Goal: Submit feedback/report problem: Submit feedback/report problem

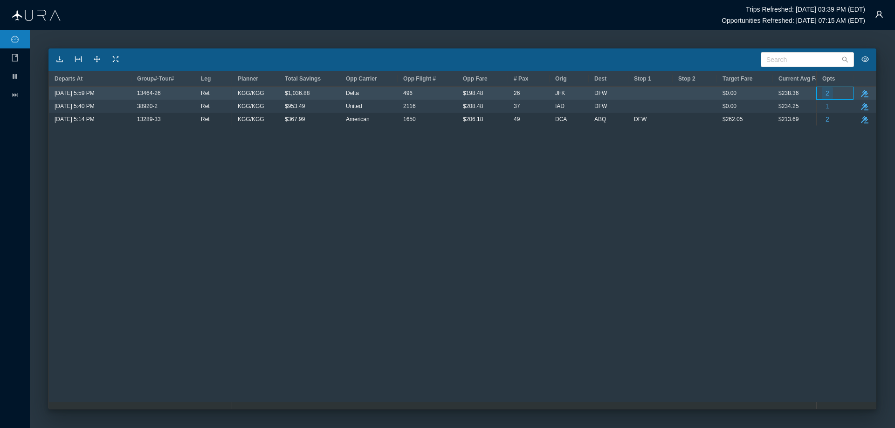
click at [827, 93] on span "2" at bounding box center [827, 93] width 4 height 12
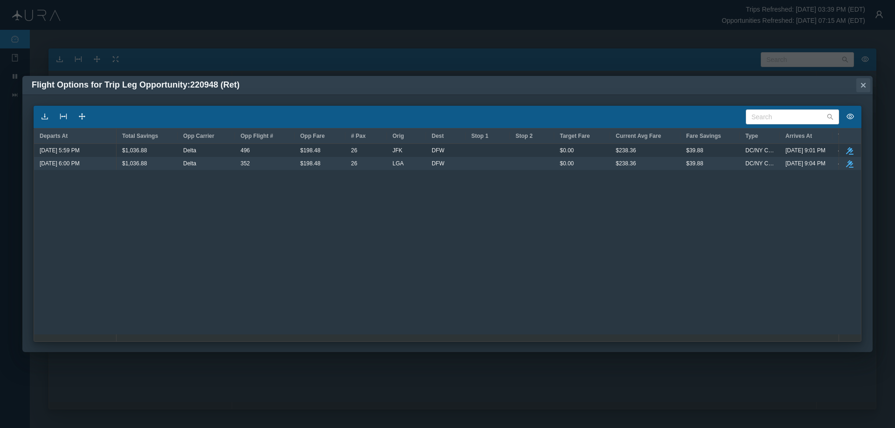
click at [863, 85] on icon "Close" at bounding box center [863, 85] width 5 height 5
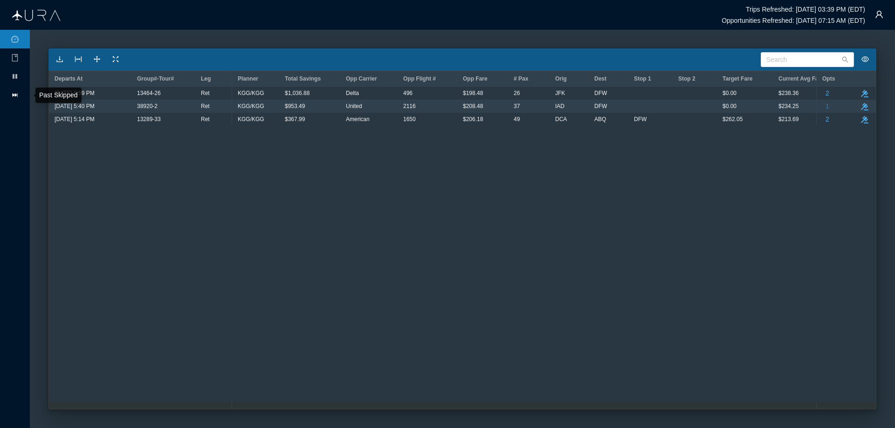
click at [14, 96] on icon "icon: fast-forward" at bounding box center [14, 94] width 7 height 7
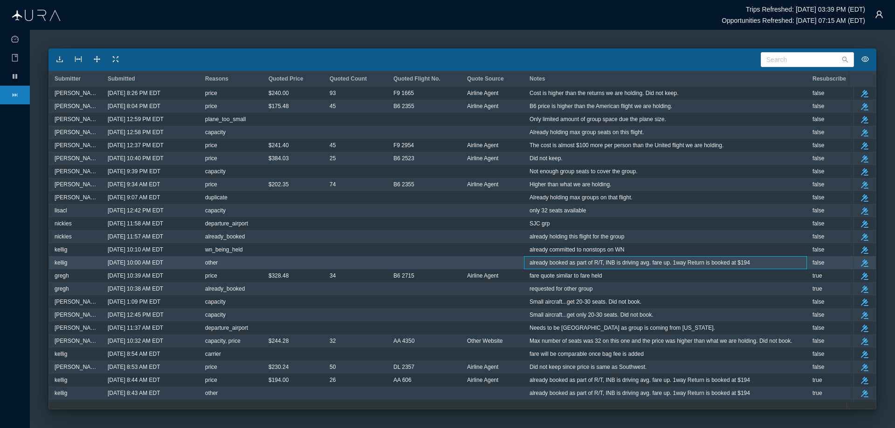
click at [566, 263] on span "already booked as part of R/T, INB is driving avg. fare up. 1way Return is book…" at bounding box center [639, 263] width 220 height 12
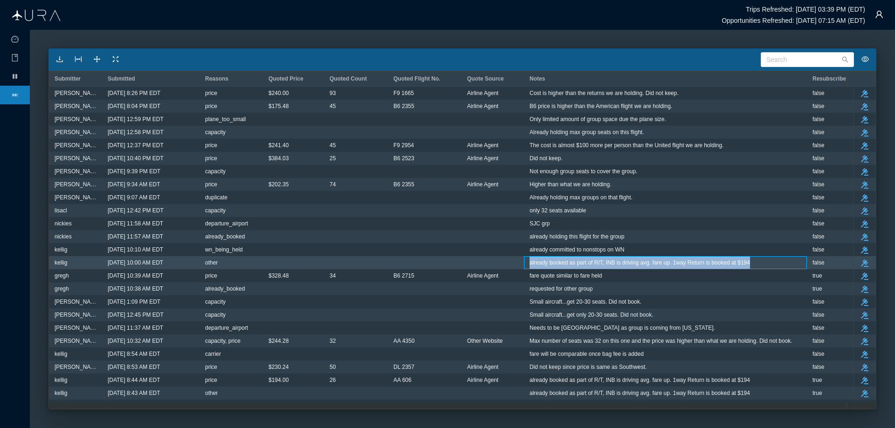
drag, startPoint x: 529, startPoint y: 263, endPoint x: 752, endPoint y: 260, distance: 222.3
click at [752, 260] on div "already booked as part of R/T, INB is driving avg. fare up. 1way Return is book…" at bounding box center [665, 263] width 272 height 12
copy span "already booked as part of R/T, INB is driving avg. fare up. 1way Return is book…"
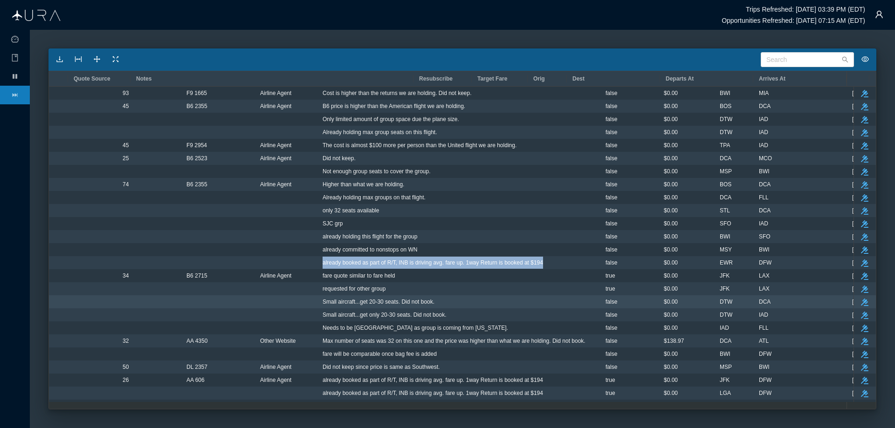
scroll to position [0, 393]
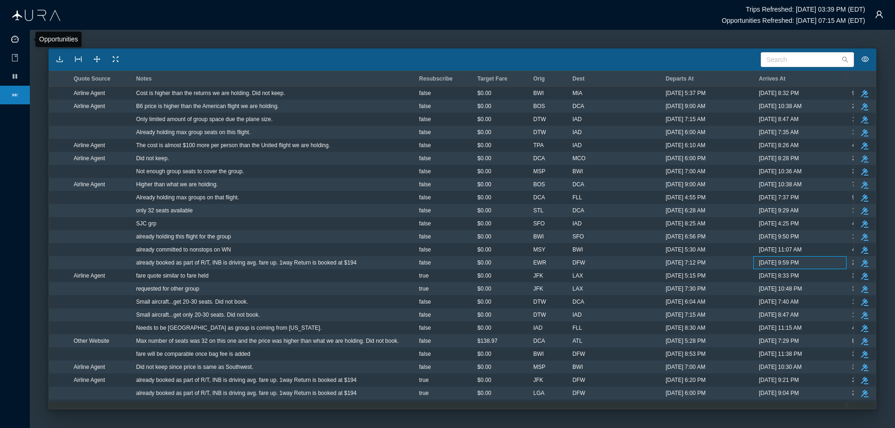
click at [15, 39] on icon "icon: dashboard" at bounding box center [14, 38] width 7 height 7
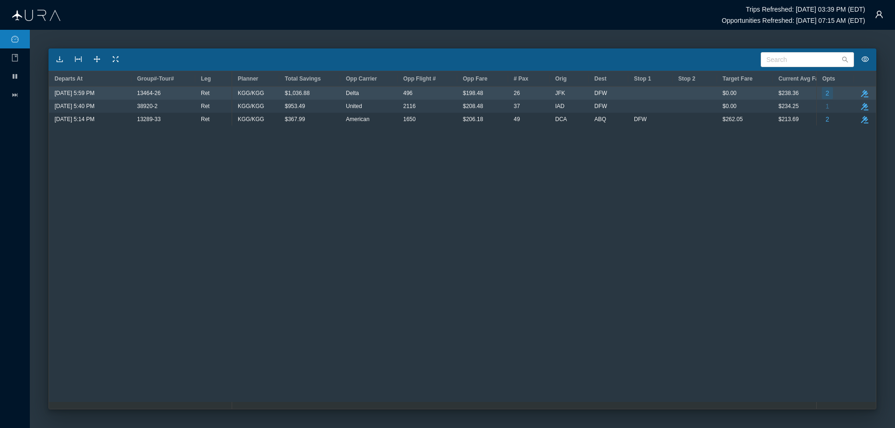
click at [827, 94] on span "2" at bounding box center [827, 93] width 4 height 12
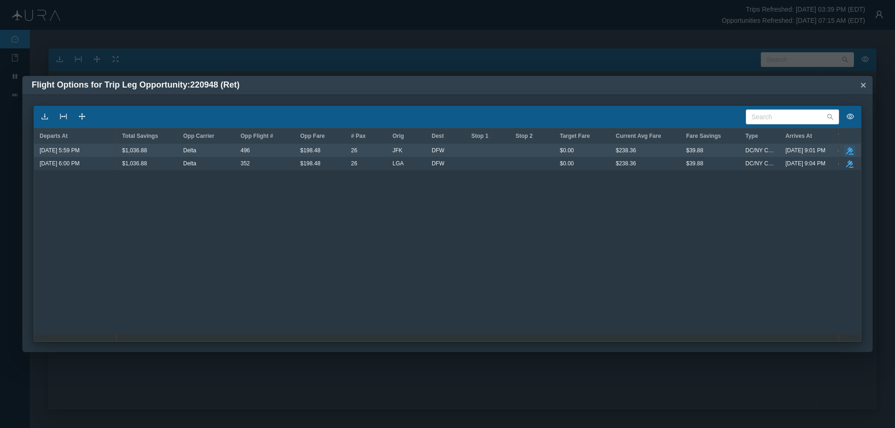
click at [849, 150] on icon "button" at bounding box center [849, 150] width 7 height 7
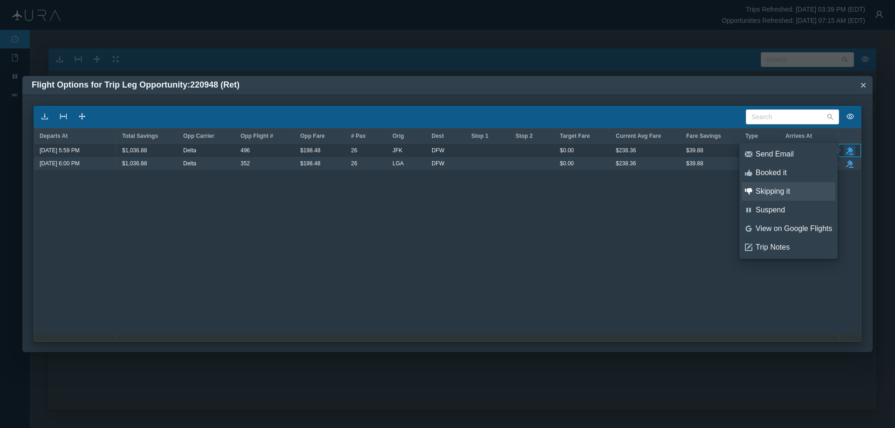
click at [785, 190] on div "Skipping it" at bounding box center [793, 191] width 76 height 10
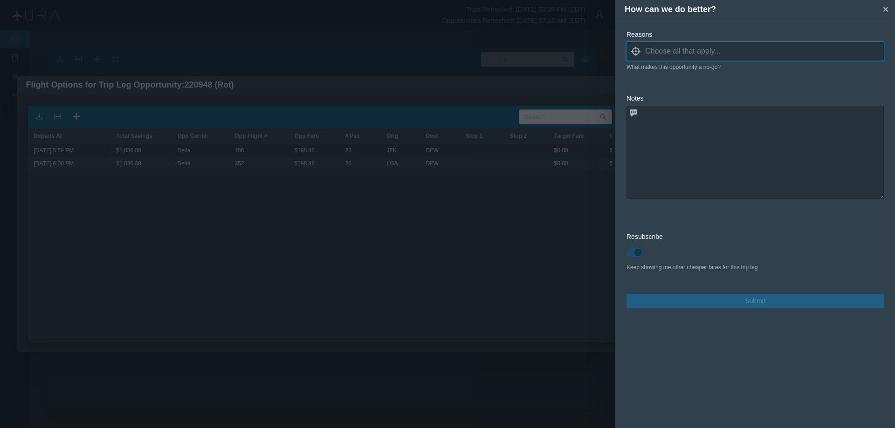
click at [633, 51] on icon at bounding box center [635, 51] width 9 height 9
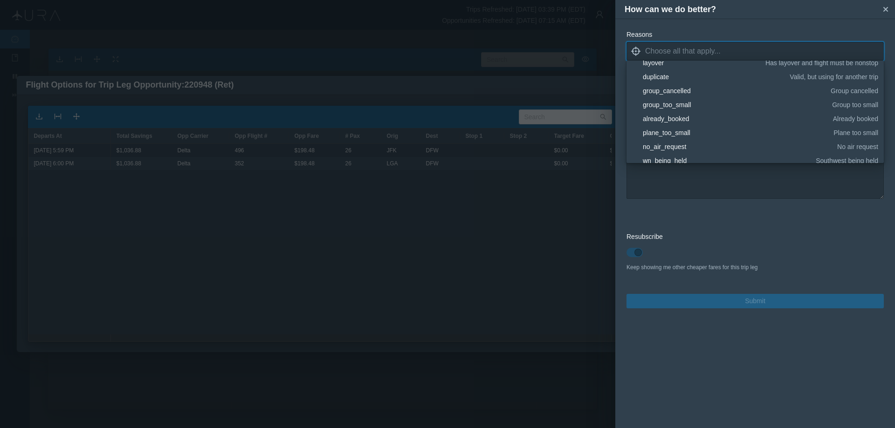
scroll to position [140, 0]
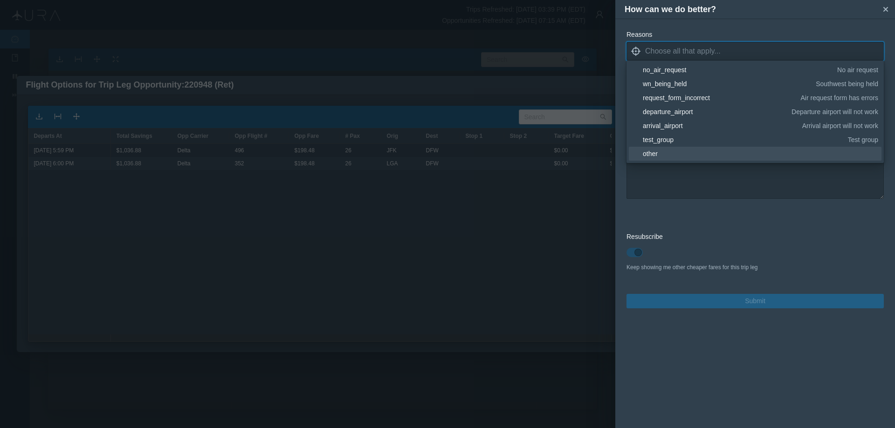
click at [666, 154] on div "other" at bounding box center [758, 153] width 232 height 9
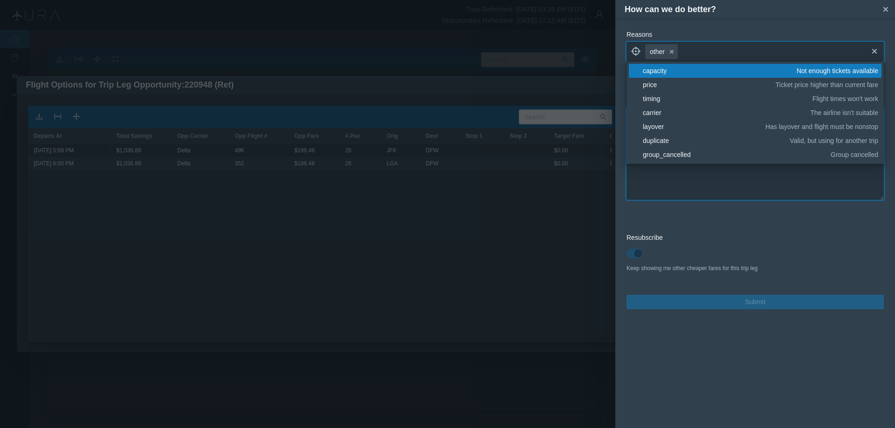
click at [682, 182] on textarea at bounding box center [754, 153] width 257 height 93
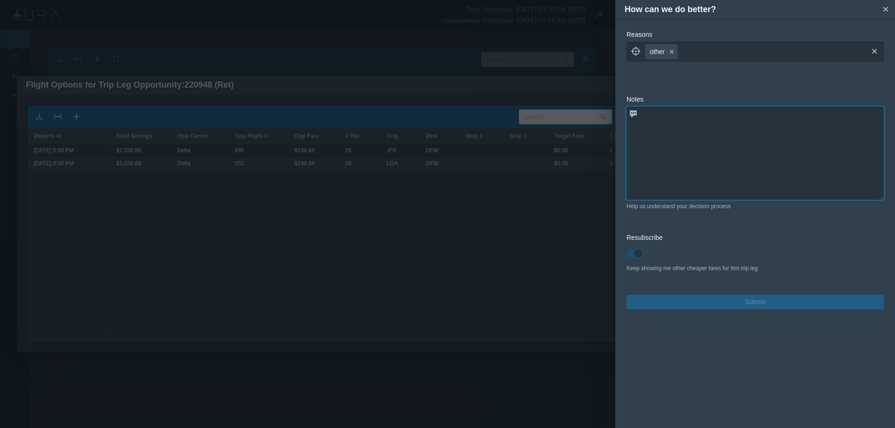
paste textarea "already booked as part of R/T, INB is driving avg. fare up. 1way Return is book…"
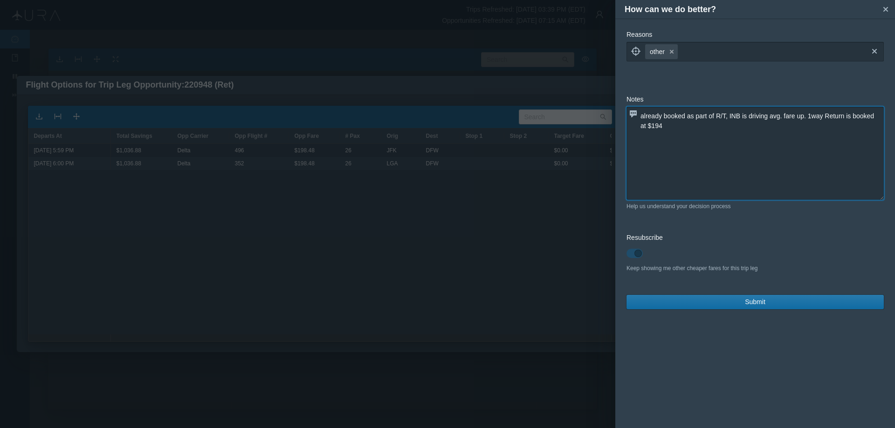
type textarea "already booked as part of R/T, INB is driving avg. fare up. 1way Return is book…"
click at [750, 304] on span "Submit" at bounding box center [755, 302] width 21 height 10
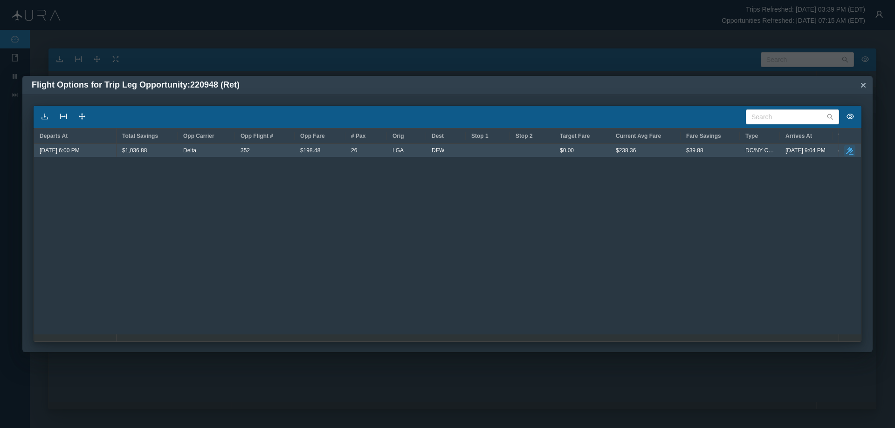
click at [851, 149] on icon "button" at bounding box center [849, 150] width 7 height 7
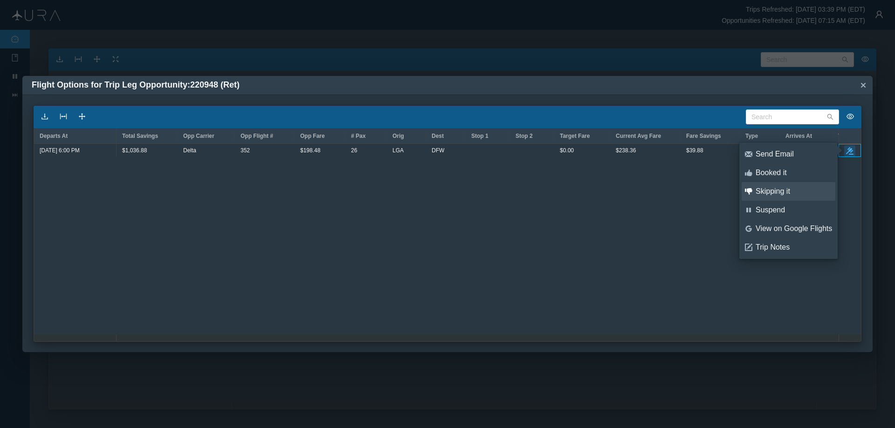
click at [772, 190] on div "Skipping it" at bounding box center [793, 191] width 76 height 10
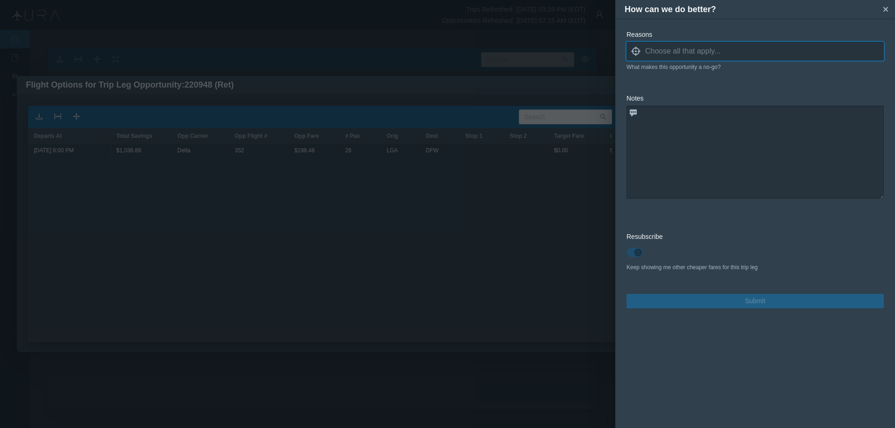
click at [636, 52] on icon "locate" at bounding box center [635, 51] width 9 height 9
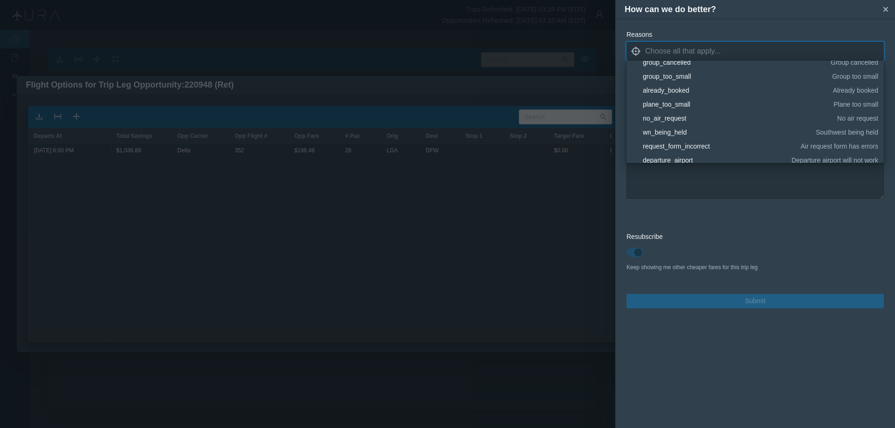
scroll to position [140, 0]
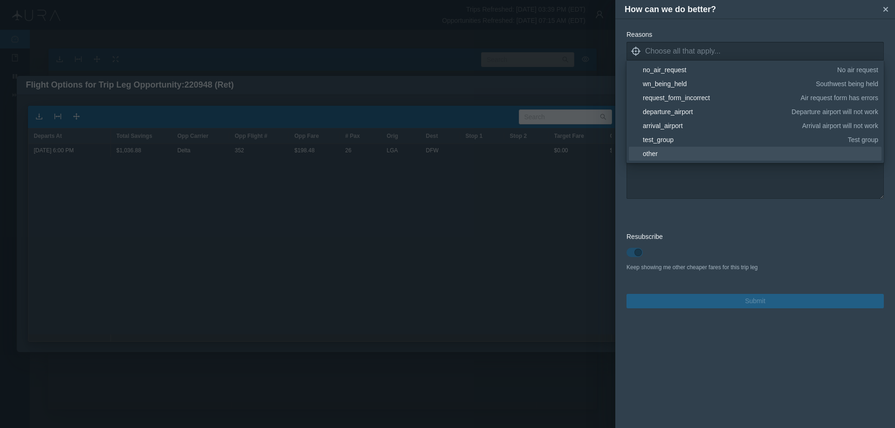
click at [657, 152] on div "other" at bounding box center [758, 153] width 232 height 9
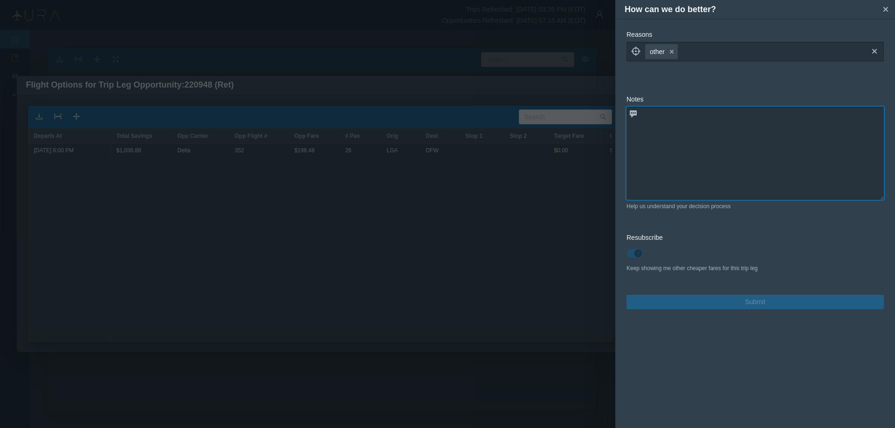
click at [689, 175] on textarea at bounding box center [754, 153] width 257 height 93
paste textarea "already booked as part of R/T, INB is driving avg. fare up. 1way Return is book…"
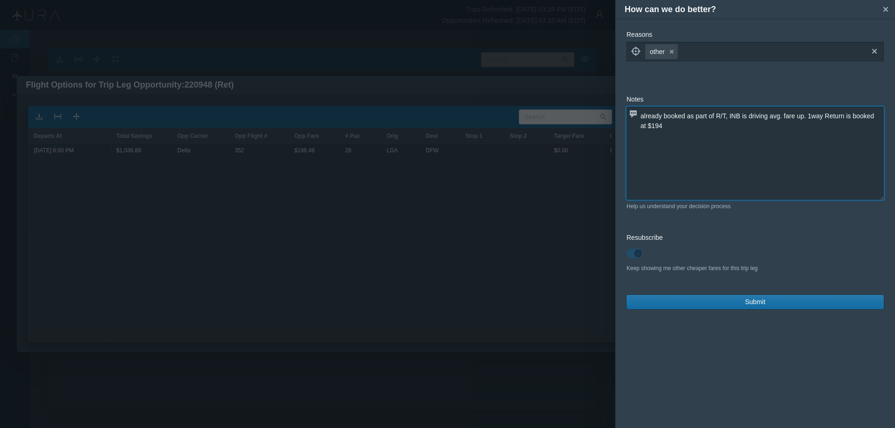
type textarea "already booked as part of R/T, INB is driving avg. fare up. 1way Return is book…"
click at [756, 302] on span "Submit" at bounding box center [755, 302] width 21 height 10
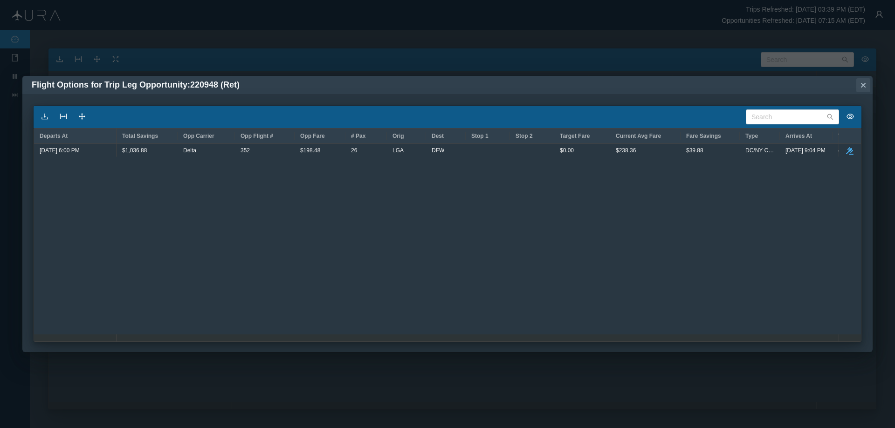
click at [862, 84] on icon "Close" at bounding box center [863, 85] width 5 height 5
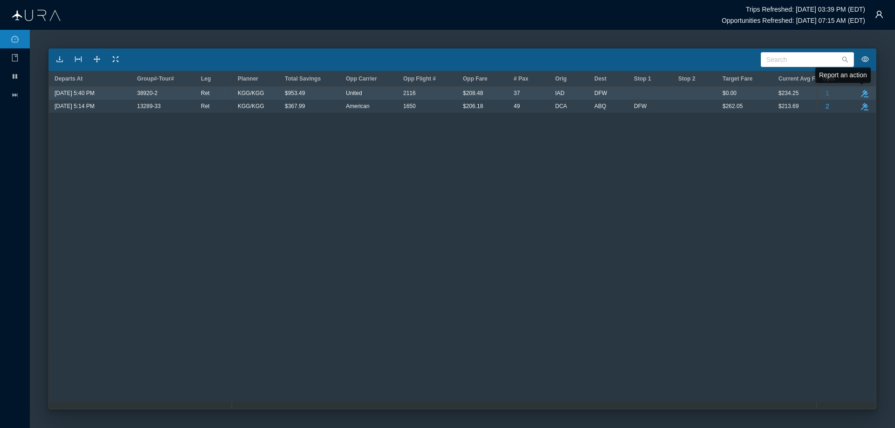
drag, startPoint x: 864, startPoint y: 94, endPoint x: 854, endPoint y: 105, distance: 15.2
click at [863, 92] on icon "take-action" at bounding box center [864, 93] width 7 height 7
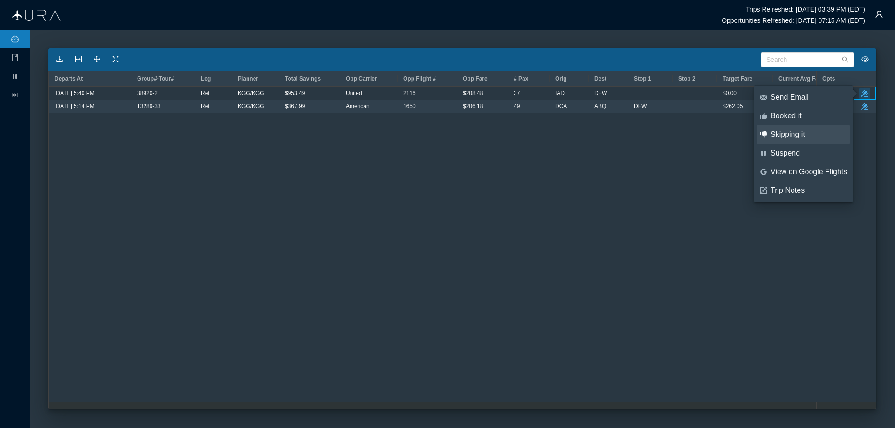
click at [790, 130] on div "Skipping it" at bounding box center [808, 135] width 76 height 10
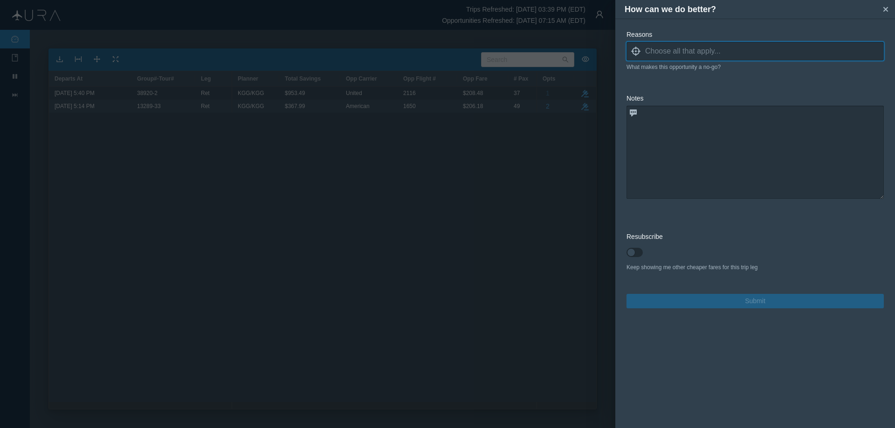
click at [635, 50] on icon "locate" at bounding box center [635, 51] width 9 height 9
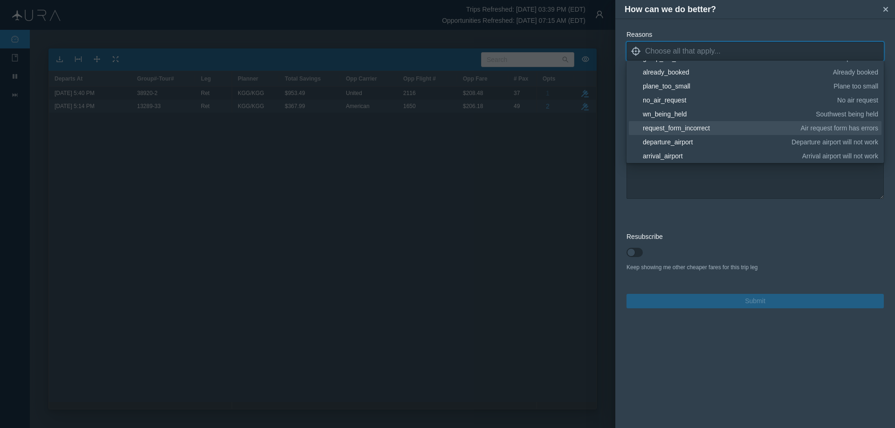
scroll to position [93, 0]
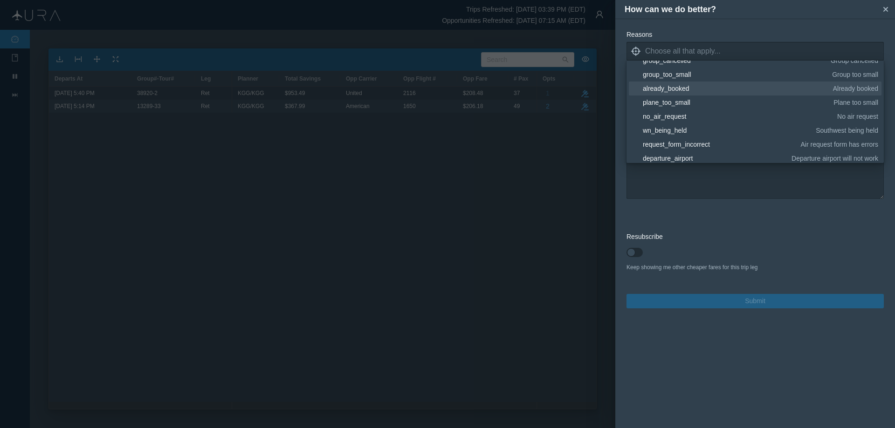
click at [679, 86] on div "already_booked" at bounding box center [735, 88] width 187 height 9
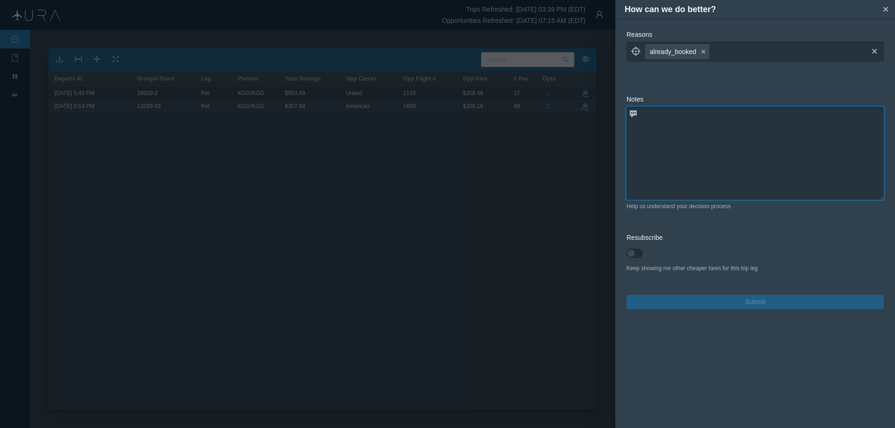
click at [732, 178] on textarea at bounding box center [754, 153] width 257 height 93
click at [700, 130] on textarea at bounding box center [754, 153] width 257 height 93
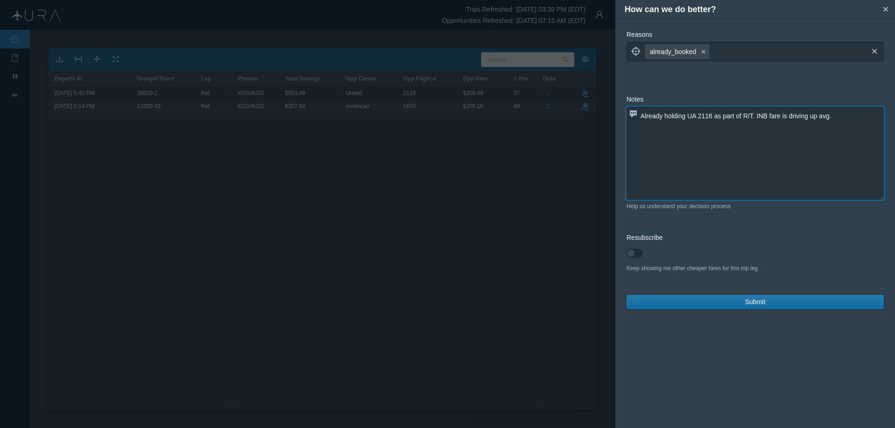
type textarea "Already holding UA 2116 as part of R/T. INB fare is driving up avg."
click at [747, 303] on span "Submit" at bounding box center [755, 302] width 21 height 10
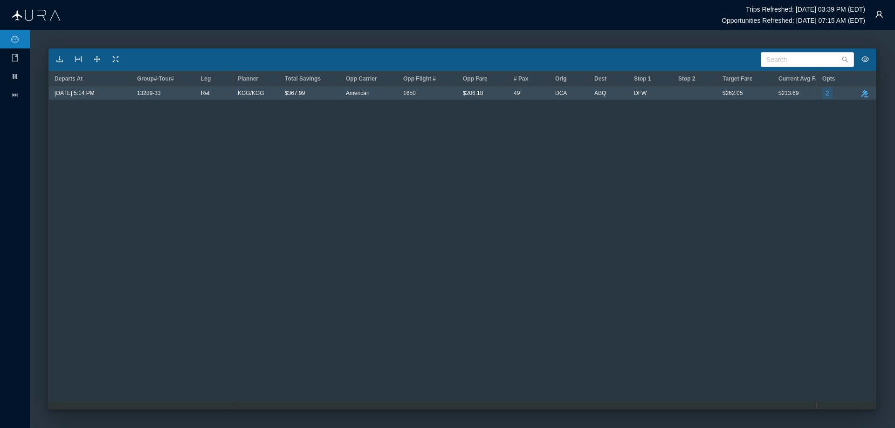
click at [829, 91] on button "2" at bounding box center [826, 93] width 11 height 12
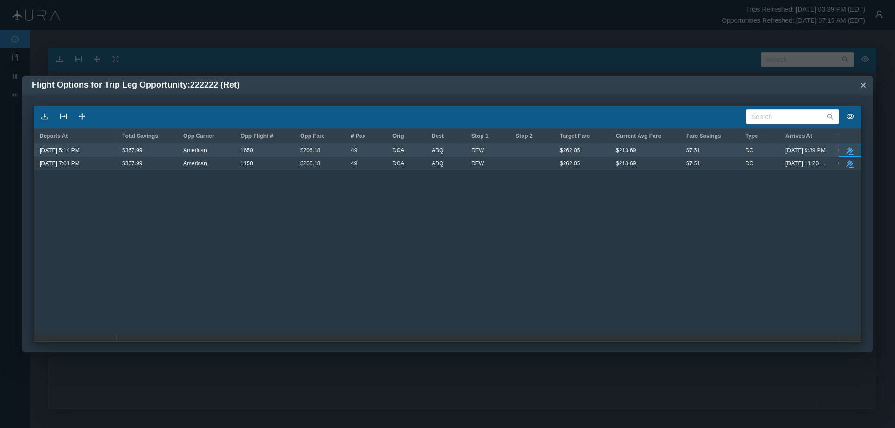
drag, startPoint x: 848, startPoint y: 150, endPoint x: 711, endPoint y: 117, distance: 140.9
click at [844, 144] on span "take-action" at bounding box center [849, 150] width 11 height 12
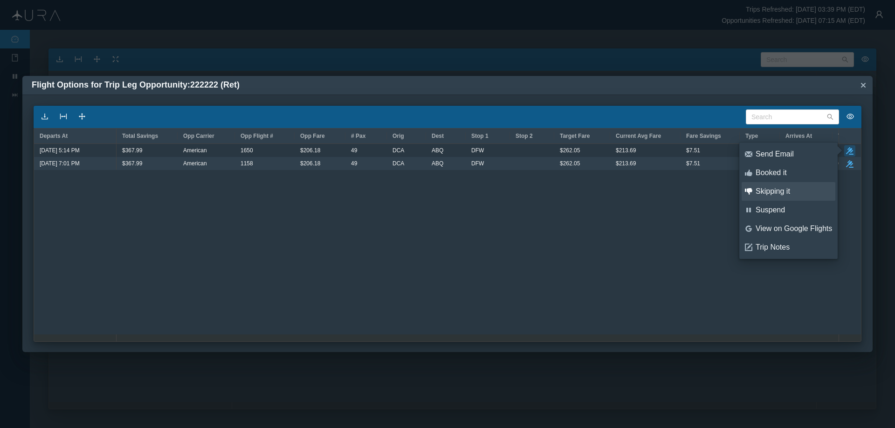
click at [783, 190] on div "Skipping it" at bounding box center [793, 191] width 76 height 10
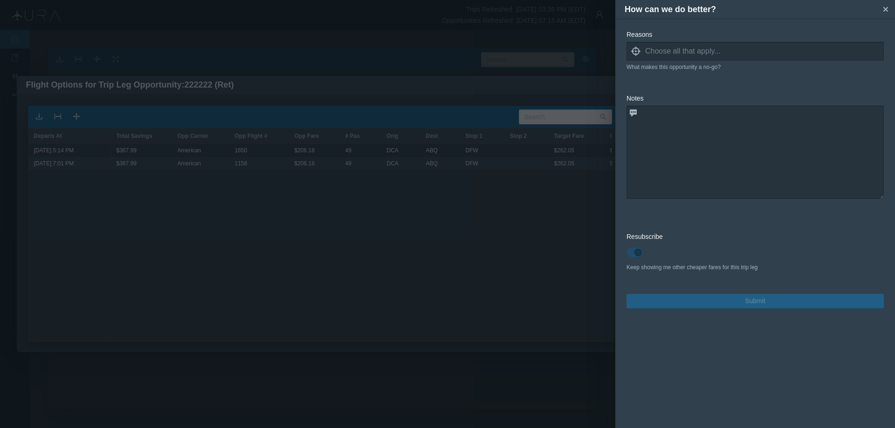
click at [638, 52] on icon "locate" at bounding box center [635, 51] width 9 height 9
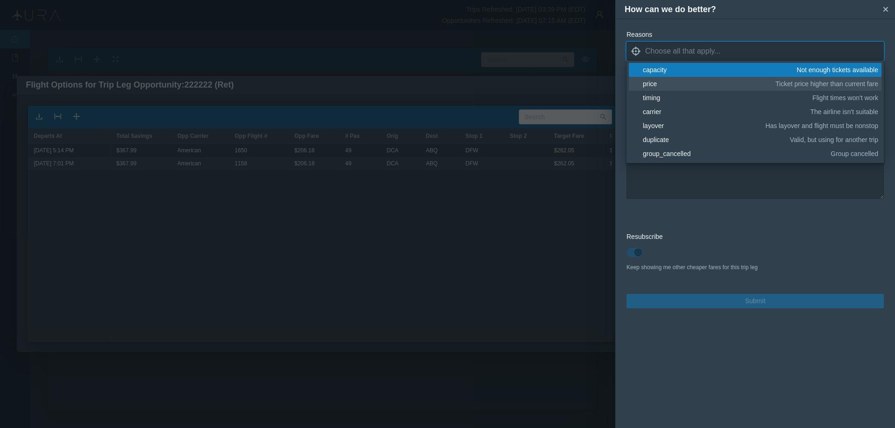
click at [656, 81] on div "price" at bounding box center [707, 83] width 130 height 9
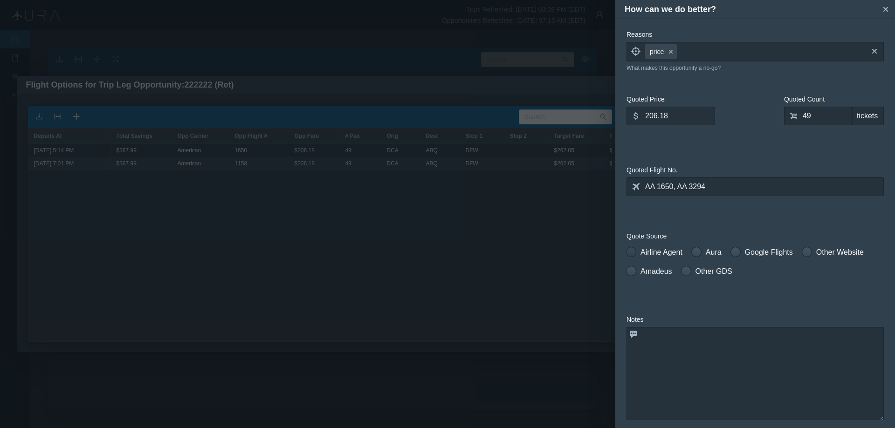
click at [632, 254] on span at bounding box center [630, 251] width 9 height 9
click at [632, 253] on input "Airline Agent" at bounding box center [629, 250] width 7 height 7
radio input "true"
click at [681, 118] on input "206.18" at bounding box center [670, 116] width 89 height 19
type input "2"
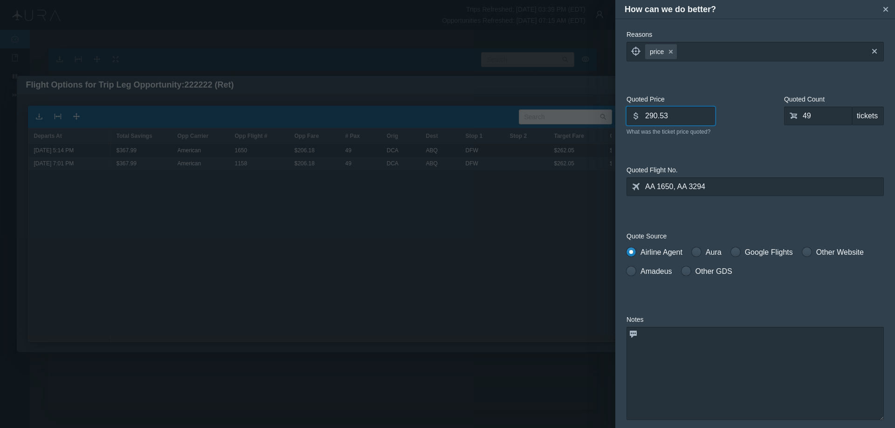
type input "290.53"
click at [719, 354] on textarea at bounding box center [754, 373] width 257 height 93
drag, startPoint x: 780, startPoint y: 340, endPoint x: 652, endPoint y: 343, distance: 128.6
click at [626, 357] on textarea "fare higher than what I am already holding" at bounding box center [754, 373] width 257 height 93
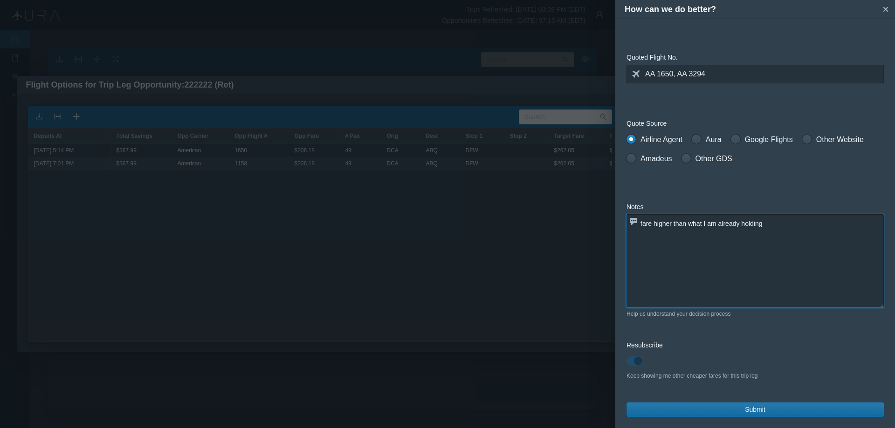
type textarea "fare higher than what I am already holding"
click at [748, 406] on span "Submit" at bounding box center [755, 410] width 21 height 10
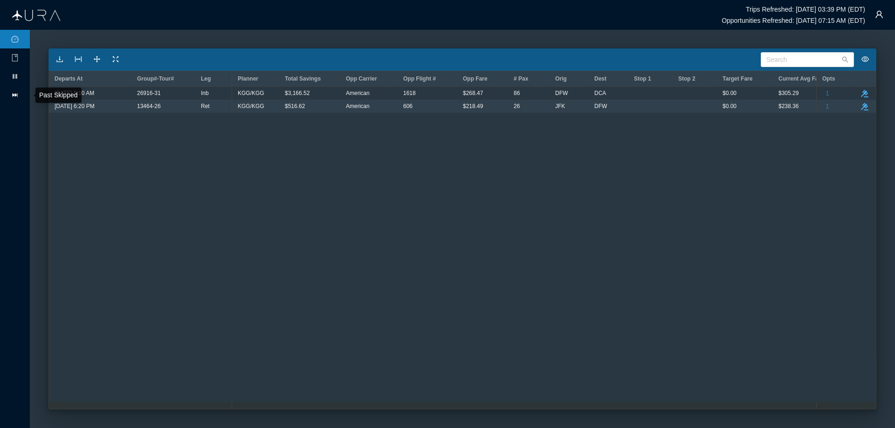
click at [15, 95] on icon "icon: fast-forward" at bounding box center [15, 95] width 5 height 4
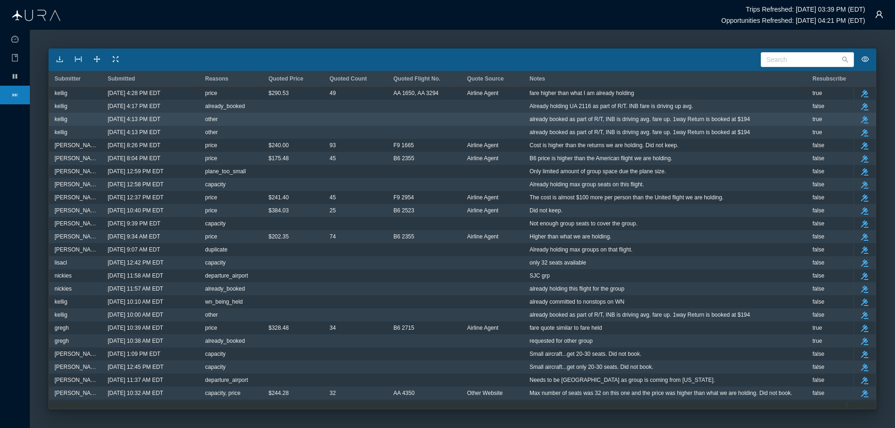
click at [537, 119] on span "already booked as part of R/T, INB is driving avg. fare up. 1way Return is book…" at bounding box center [639, 119] width 220 height 12
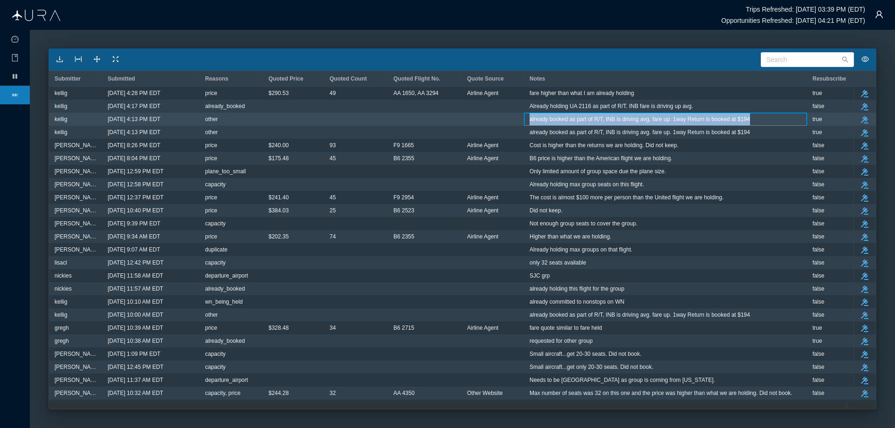
drag, startPoint x: 530, startPoint y: 118, endPoint x: 749, endPoint y: 120, distance: 218.5
click at [749, 120] on div "already booked as part of R/T, INB is driving avg. fare up. 1way Return is book…" at bounding box center [665, 119] width 283 height 13
copy span "already booked as part of R/T, INB is driving avg. fare up. 1way Return is book…"
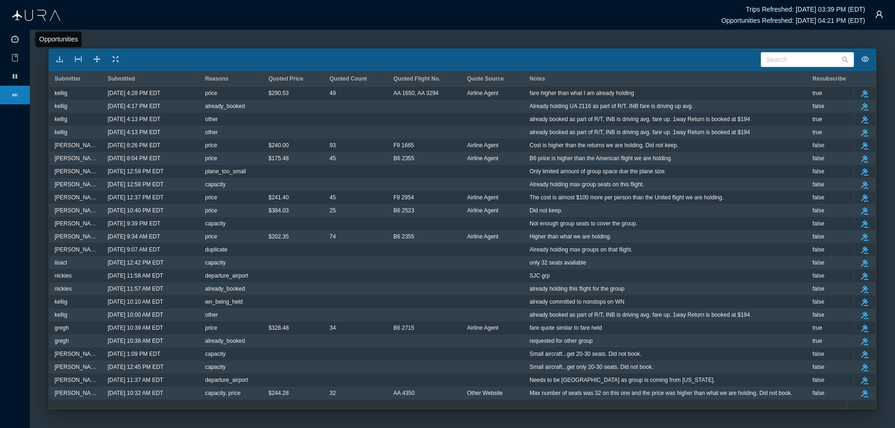
click at [13, 38] on icon "icon: dashboard" at bounding box center [14, 39] width 7 height 7
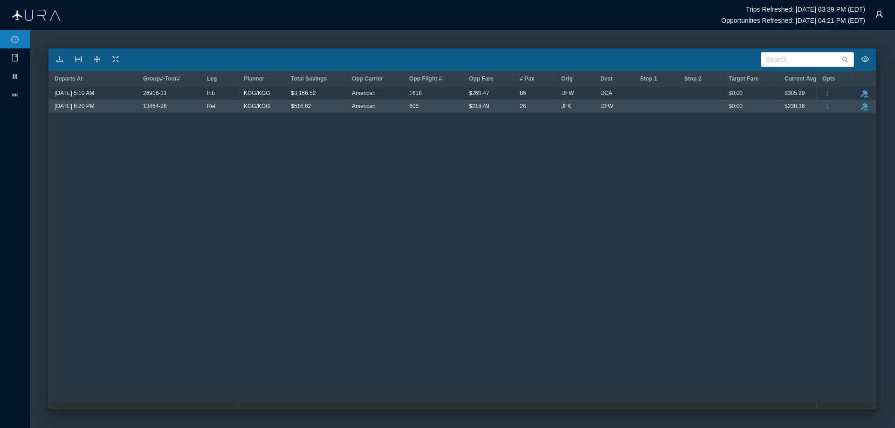
drag, startPoint x: 866, startPoint y: 106, endPoint x: 868, endPoint y: 114, distance: 8.8
click at [866, 105] on icon "button" at bounding box center [864, 106] width 7 height 7
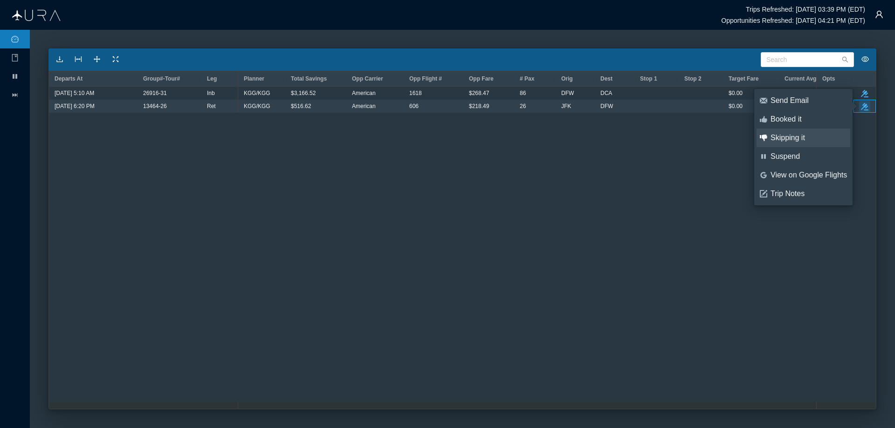
click at [786, 135] on div "Skipping it" at bounding box center [808, 138] width 76 height 10
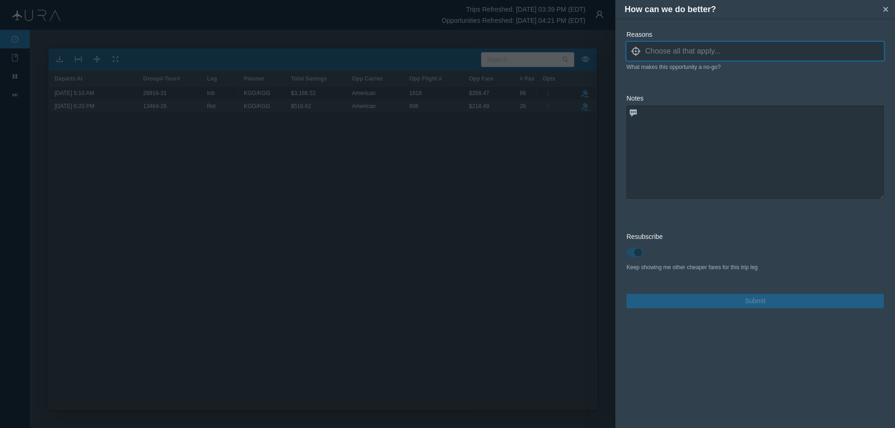
click at [633, 52] on icon at bounding box center [635, 51] width 9 height 9
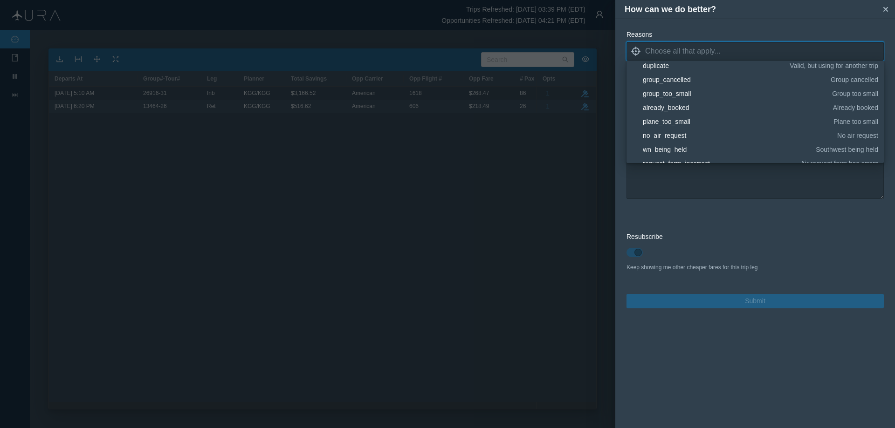
scroll to position [140, 0]
drag, startPoint x: 663, startPoint y: 153, endPoint x: 675, endPoint y: 157, distance: 11.6
click at [663, 153] on div "other" at bounding box center [758, 153] width 232 height 9
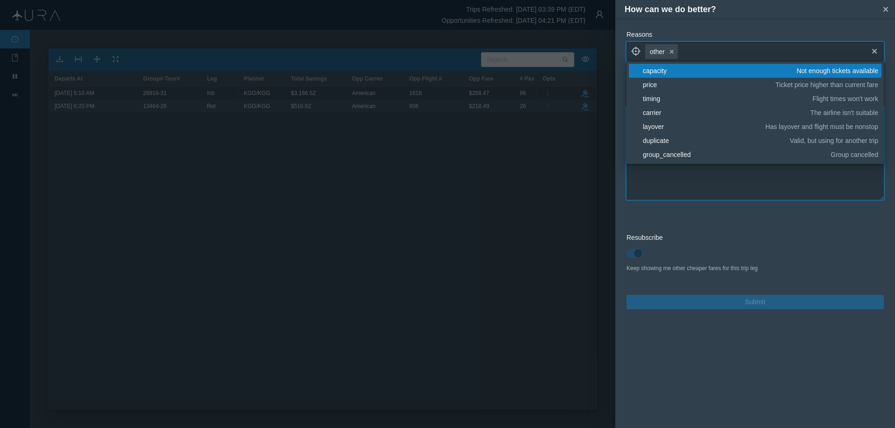
click at [714, 177] on textarea at bounding box center [754, 153] width 257 height 93
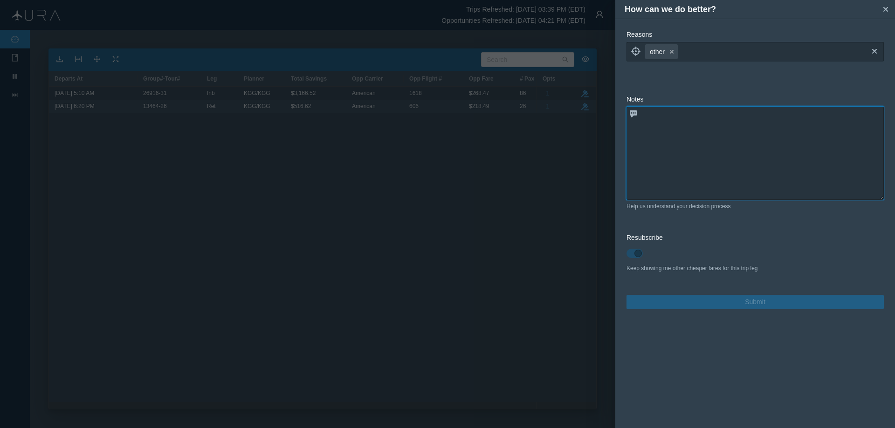
paste textarea "already booked as part of R/T, INB is driving avg. fare up. 1way Return is book…"
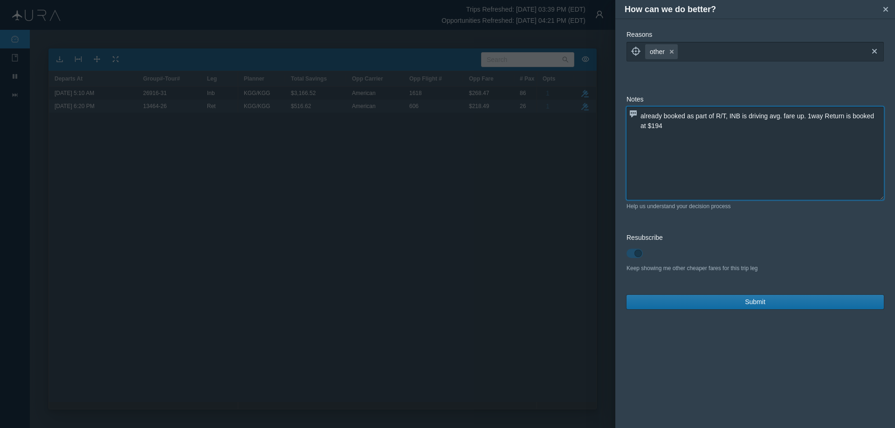
type textarea "already booked as part of R/T, INB is driving avg. fare up. 1way Return is book…"
drag, startPoint x: 777, startPoint y: 303, endPoint x: 768, endPoint y: 306, distance: 9.0
click at [776, 303] on button "Submit" at bounding box center [754, 302] width 257 height 14
